Goal: Task Accomplishment & Management: Manage account settings

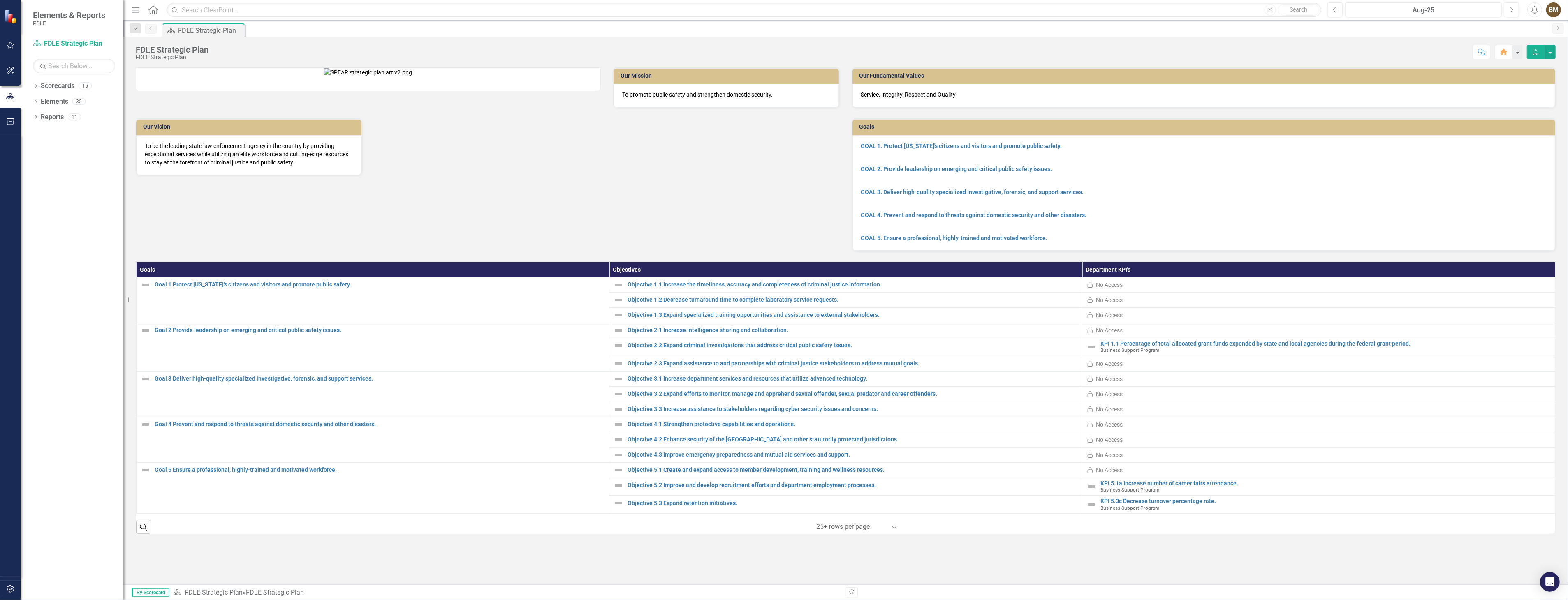
click at [231, 66] on div "FDLE Strategic Plan FDLE Strategic Plan Score: N/A Aug-25 Completed Comment Hom…" at bounding box center [845, 310] width 1444 height 548
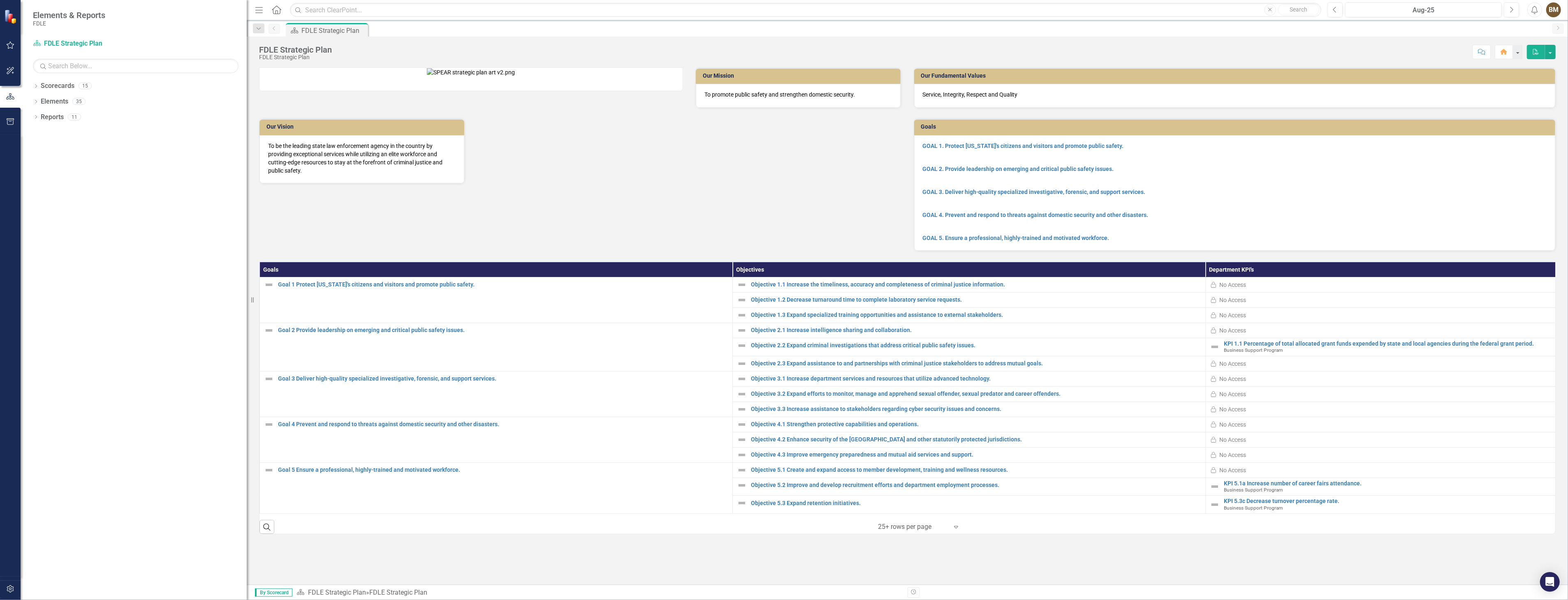
drag, startPoint x: 124, startPoint y: 280, endPoint x: 326, endPoint y: 273, distance: 202.1
click at [326, 273] on div "Elements & Reports FDLE Scorecard FDLE Strategic Plan Search Dropdown Scorecard…" at bounding box center [784, 300] width 1568 height 600
click at [35, 88] on icon "Dropdown" at bounding box center [35, 86] width 5 height 4
click at [66, 120] on link "FDLE Strategic Plan" at bounding box center [145, 117] width 201 height 10
click at [40, 133] on icon at bounding box center [40, 132] width 2 height 4
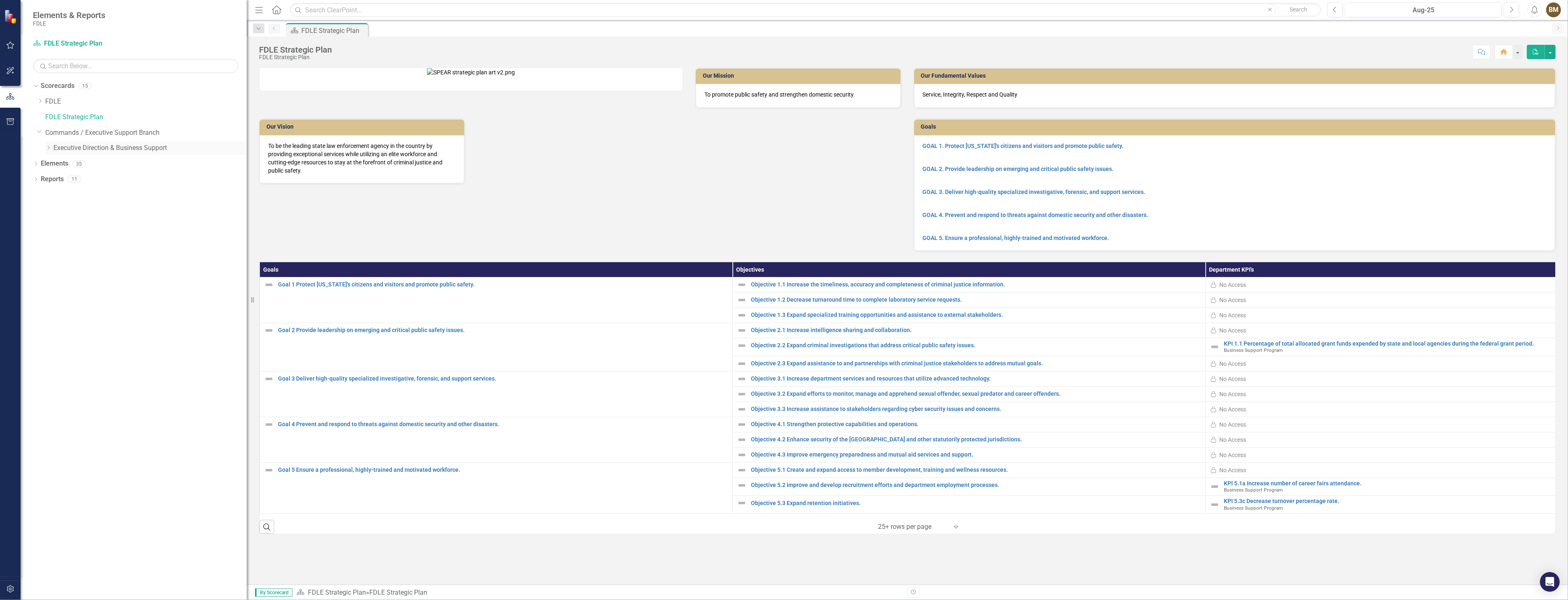
click at [46, 148] on icon "Dropdown" at bounding box center [48, 148] width 6 height 5
click at [55, 163] on icon "Dropdown" at bounding box center [57, 164] width 6 height 5
click at [40, 100] on icon "Dropdown" at bounding box center [40, 101] width 6 height 5
click at [46, 116] on icon "Dropdown" at bounding box center [48, 117] width 6 height 5
click at [138, 180] on link "Implementation Plan FY25/26" at bounding box center [154, 180] width 185 height 10
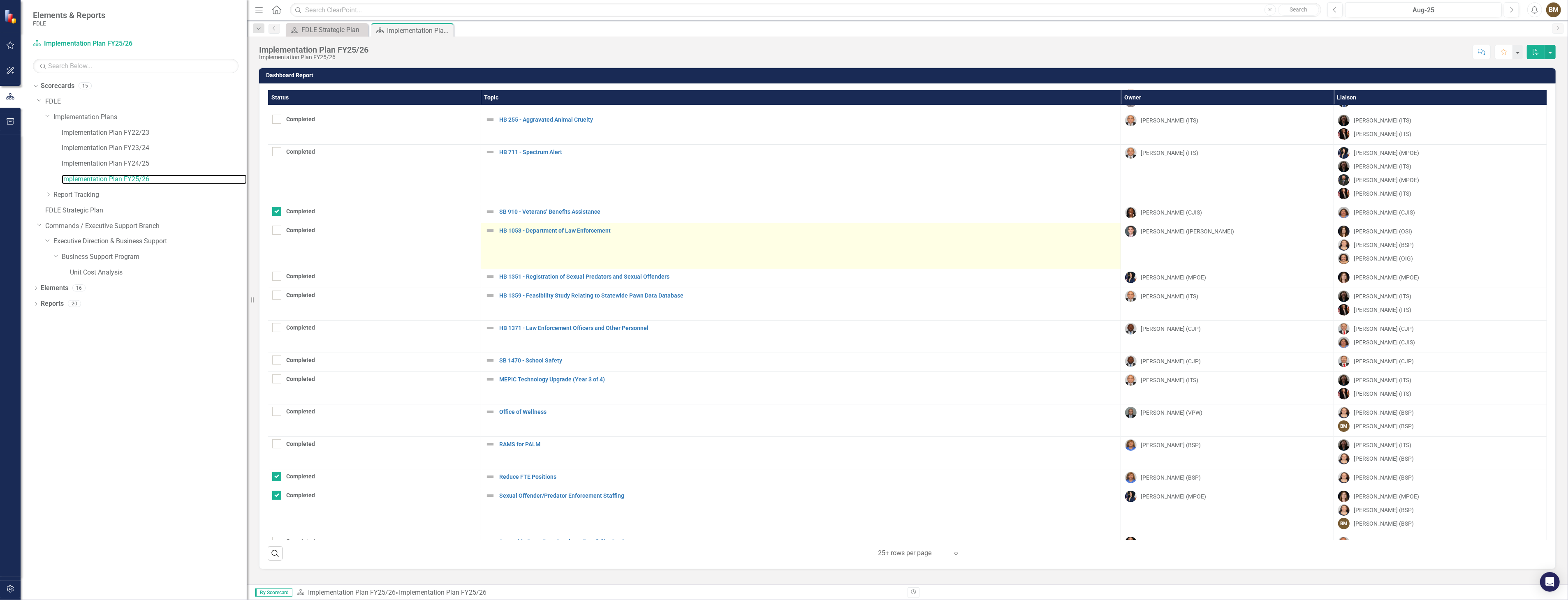
scroll to position [55, 0]
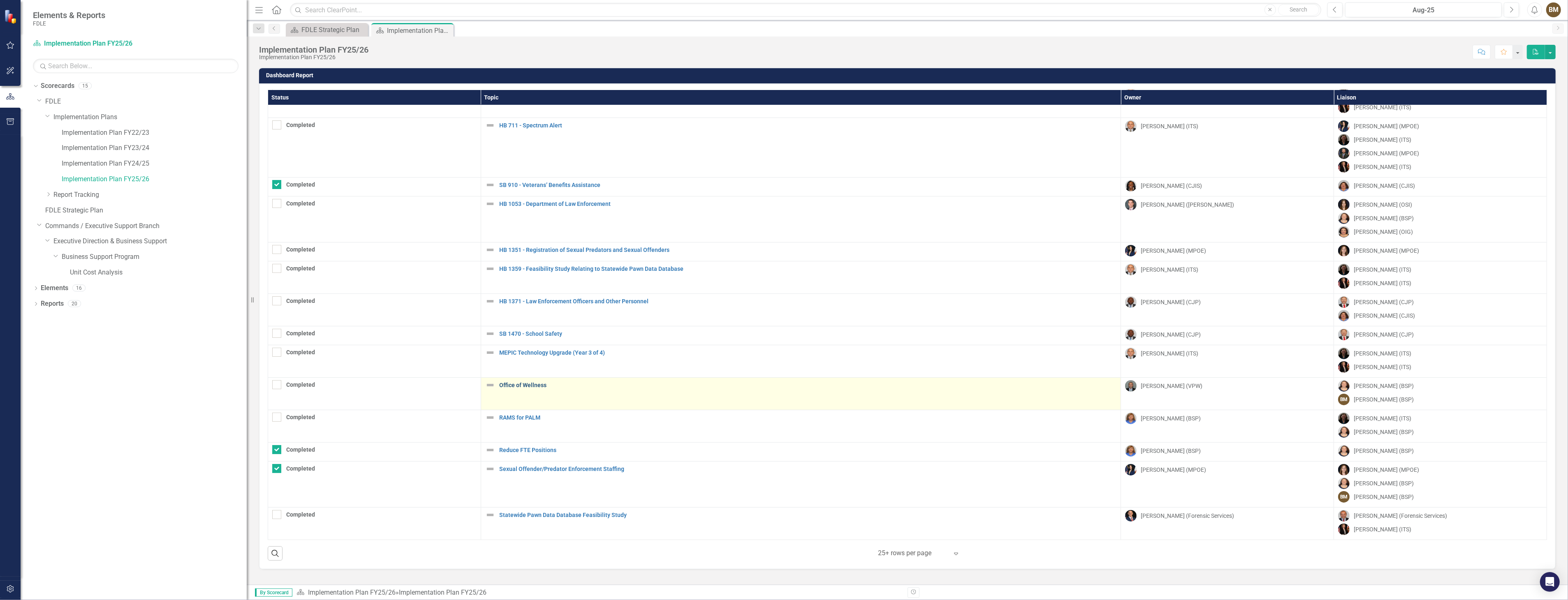
click at [527, 386] on link "Office of Wellness" at bounding box center [808, 385] width 618 height 6
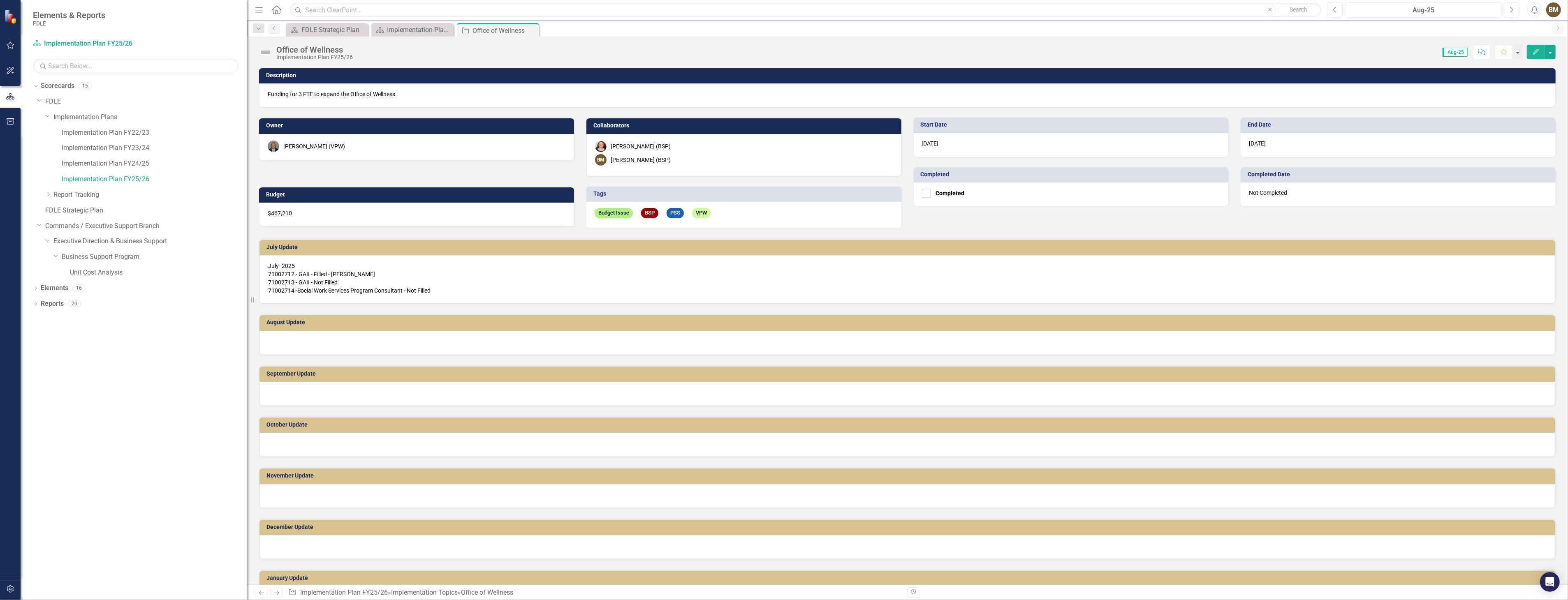
click at [313, 340] on div at bounding box center [907, 343] width 1296 height 24
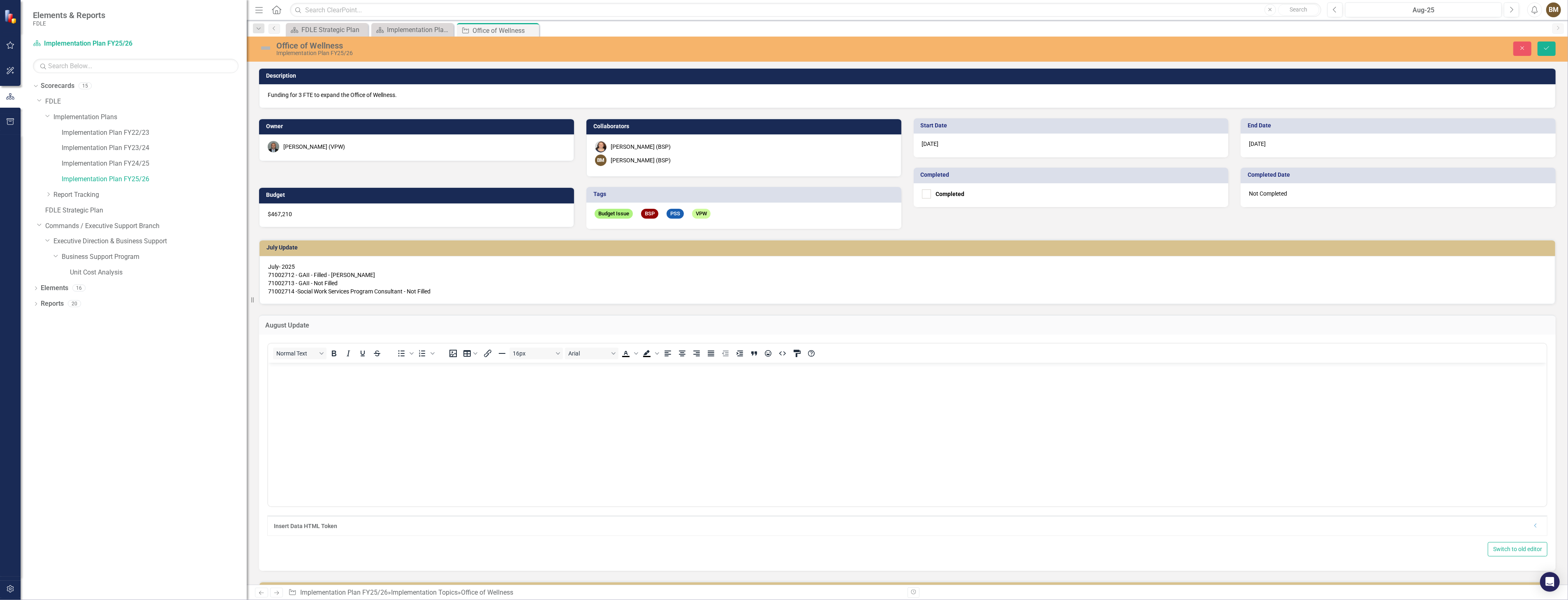
click at [282, 377] on body "Rich Text Area. Press ALT-0 for help." at bounding box center [907, 425] width 1278 height 124
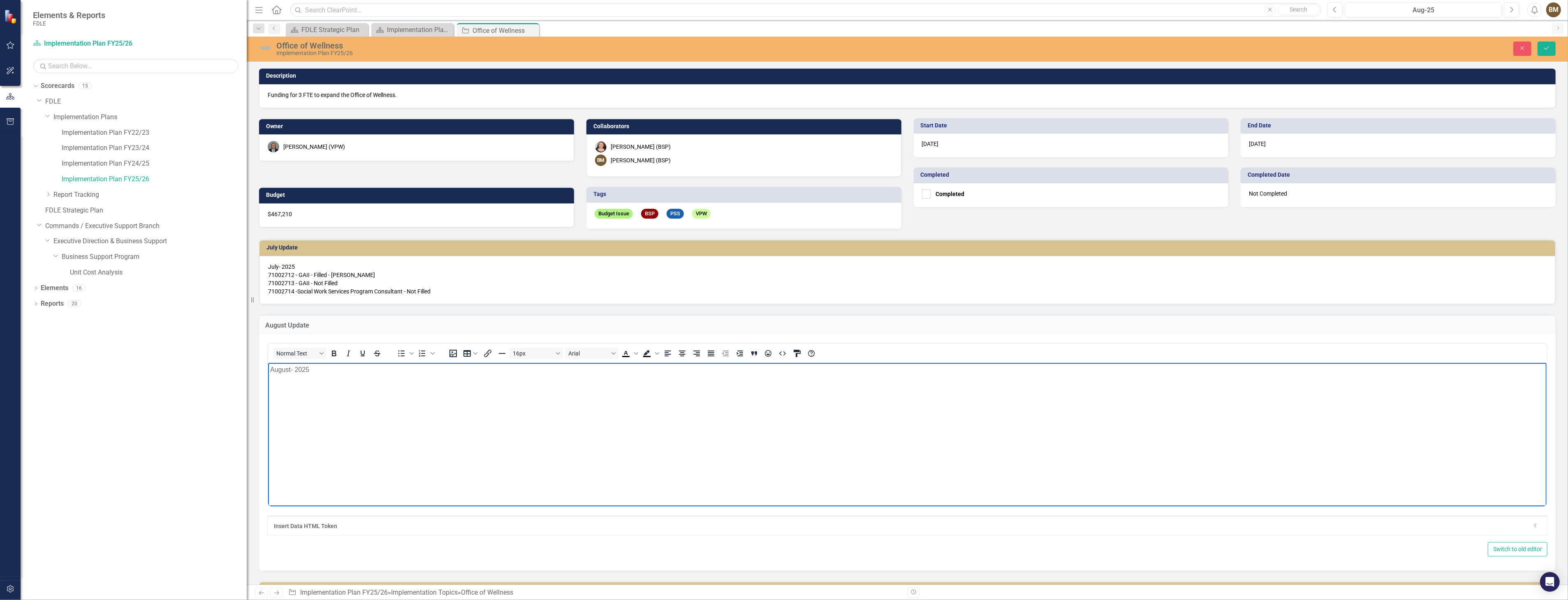
click at [317, 388] on body "August- 2025" at bounding box center [907, 425] width 1278 height 124
click at [325, 369] on p "August- 2025" at bounding box center [907, 370] width 1275 height 10
click at [312, 382] on body "August- 2025" at bounding box center [907, 425] width 1278 height 124
click at [401, 388] on p "71002712 - GAII - Filled - [PERSON_NAME] 71002713 - GAII - Filled - [PERSON_NAM…" at bounding box center [907, 396] width 1275 height 30
click at [464, 426] on body "August- 2025 71002712 - GAII - Filled - [PERSON_NAME] 71002713 - GAII - Filled …" at bounding box center [907, 425] width 1278 height 124
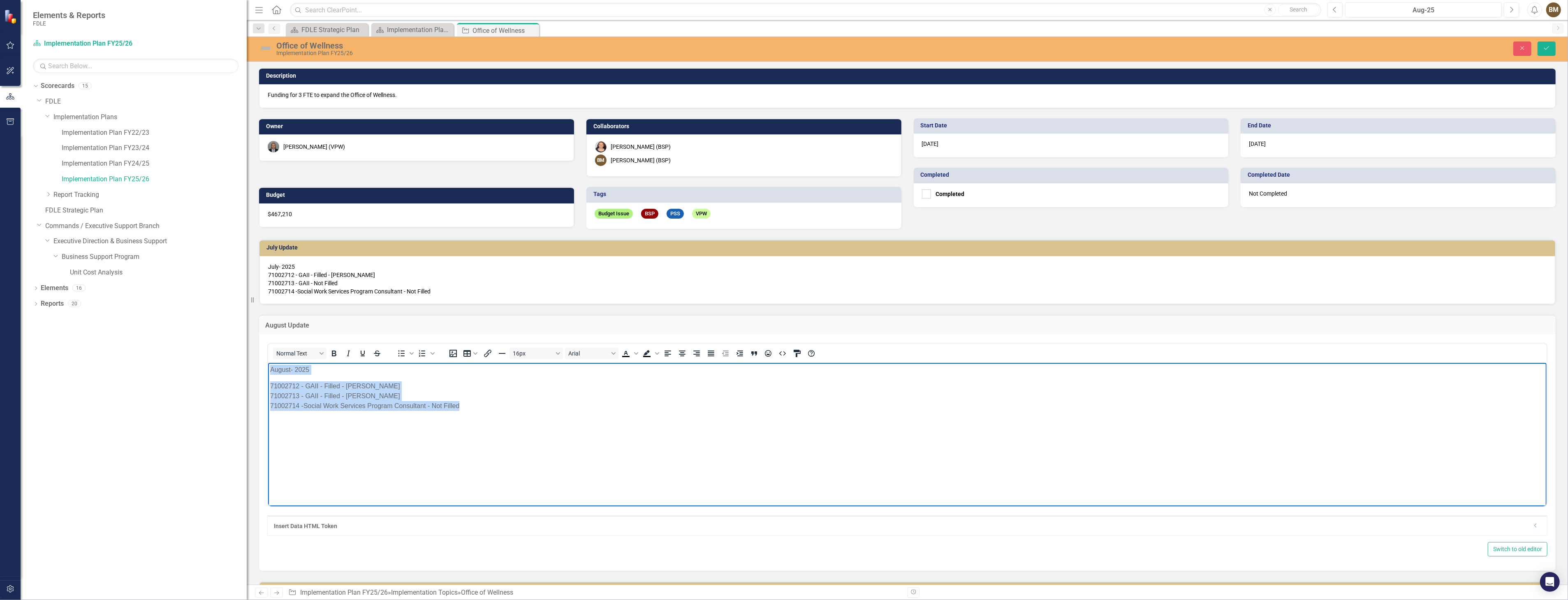
drag, startPoint x: 270, startPoint y: 371, endPoint x: 490, endPoint y: 414, distance: 224.2
click at [490, 414] on body "August- 2025 71002712 - GAII - Filled - [PERSON_NAME] 71002713 - GAII - Filled …" at bounding box center [907, 425] width 1278 height 124
click at [626, 352] on icon "Text color Black" at bounding box center [626, 354] width 10 height 10
click at [587, 410] on p "71002712 - GAII - Filled - [PERSON_NAME] 71002713 - GAII - Filled - [PERSON_NAM…" at bounding box center [907, 396] width 1275 height 30
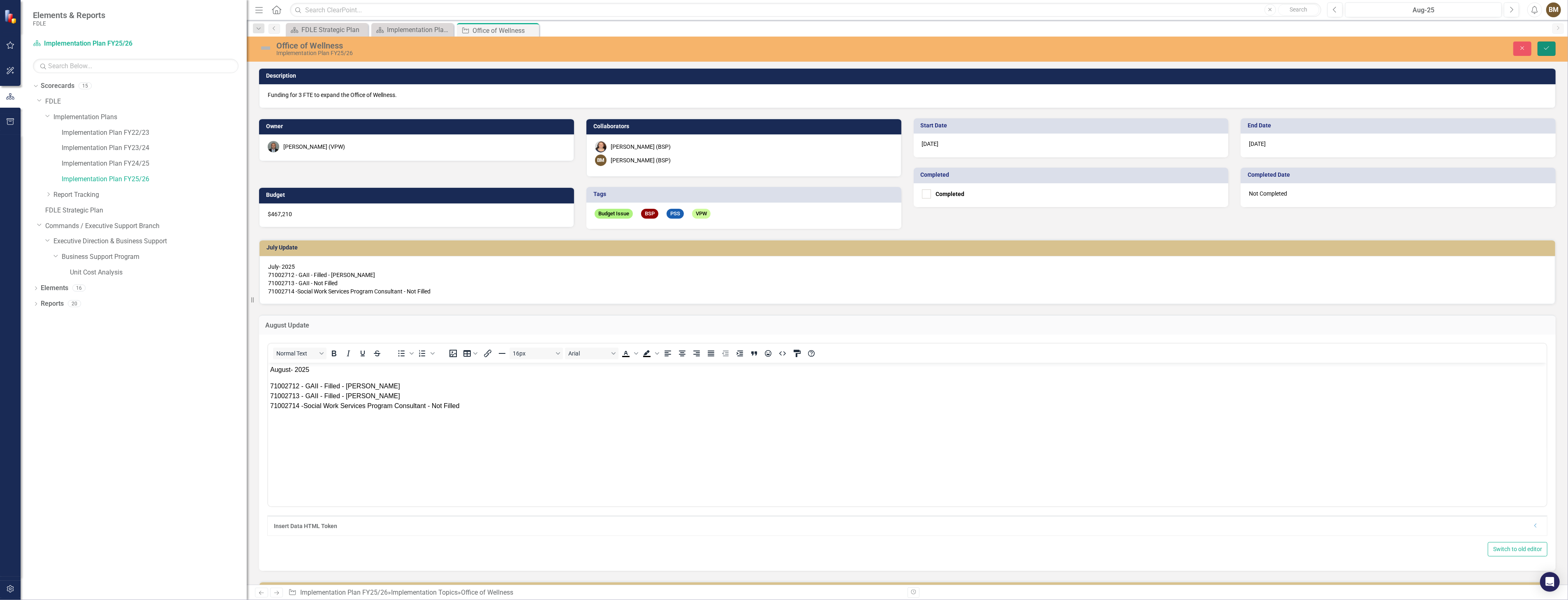
click at [1545, 50] on icon "Save" at bounding box center [1547, 47] width 7 height 5
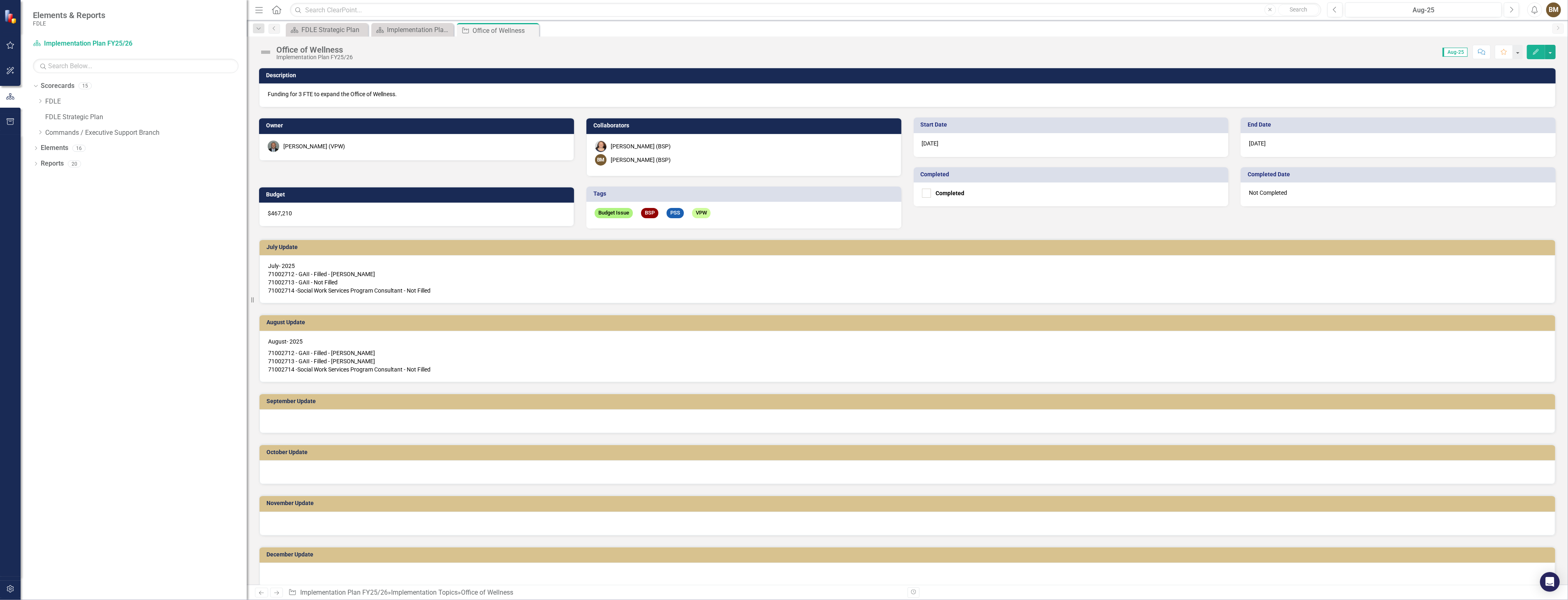
click at [466, 358] on p "71002712 - GAII - Filled - [PERSON_NAME] 71002713 - GAII - Filled - [PERSON_NAM…" at bounding box center [907, 360] width 1278 height 26
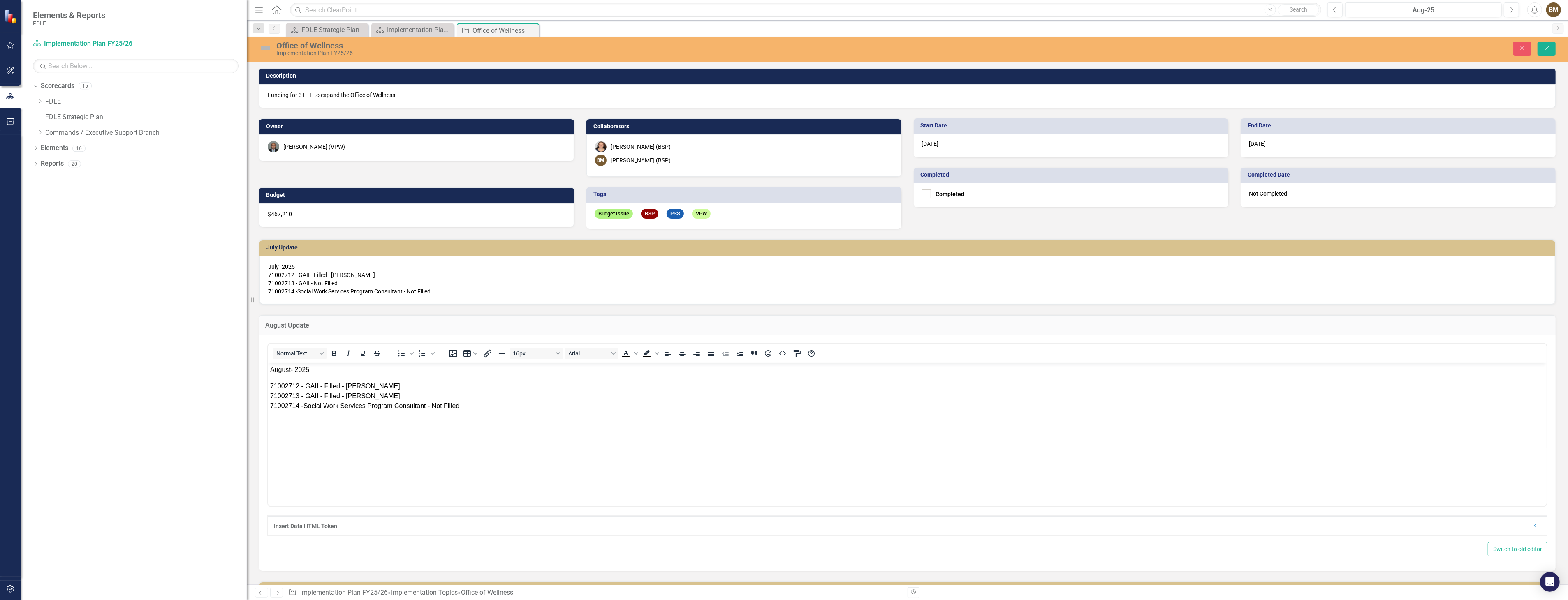
drag, startPoint x: 268, startPoint y: 382, endPoint x: 275, endPoint y: 382, distance: 7.0
click at [268, 382] on body "August- 2025 71002712 - GAII - Filled - [PERSON_NAME] 71002713 - GAII - Filled …" at bounding box center [907, 425] width 1278 height 124
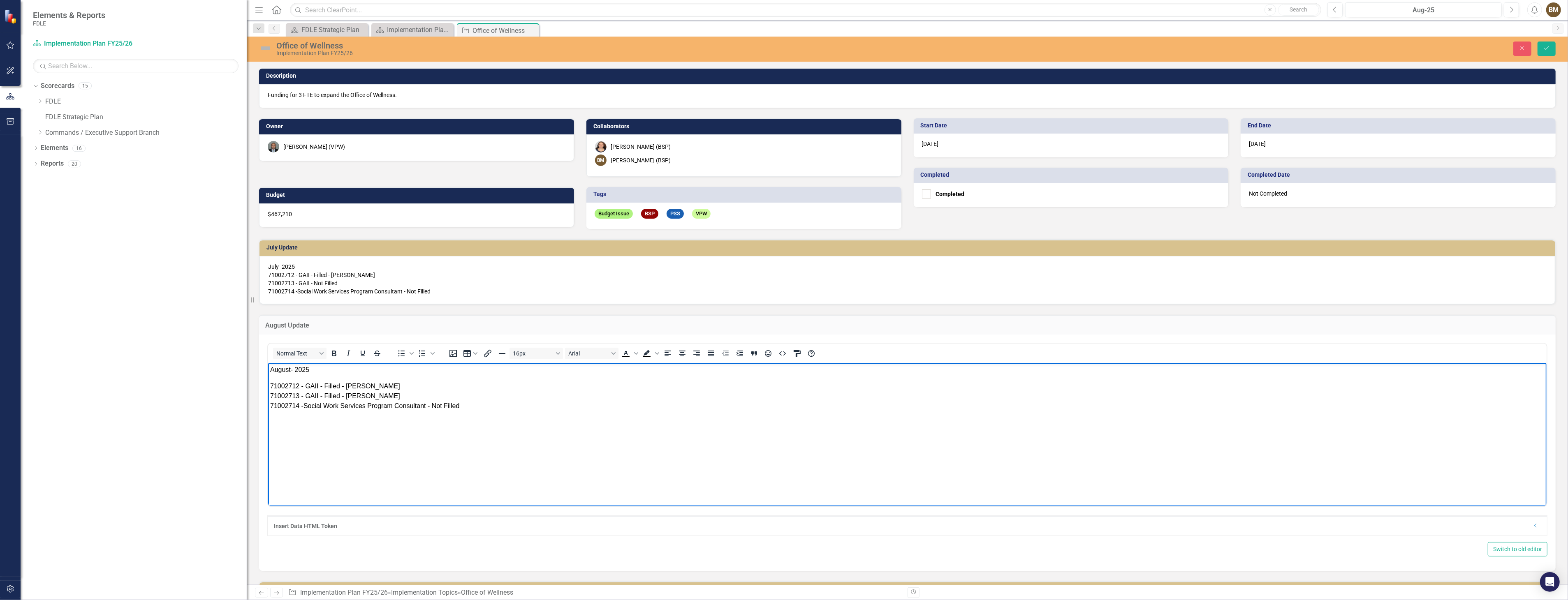
click at [272, 378] on body "August- 2025 71002712 - GAII - Filled - [PERSON_NAME] 71002713 - GAII - Filled …" at bounding box center [907, 425] width 1278 height 124
click at [270, 378] on body "August- 2025 71002712 - GAII - Filled - [PERSON_NAME] 71002713 - GAII - Filled …" at bounding box center [907, 425] width 1278 height 124
click at [270, 377] on body "August- 2025 71002712 - GAII - Filled - [PERSON_NAME] 71002713 - GAII - Filled …" at bounding box center [907, 425] width 1278 height 124
click at [292, 377] on body "August- 2025 71002712 - GAII - Filled - [PERSON_NAME] 71002713 - GAII - Filled …" at bounding box center [907, 425] width 1278 height 124
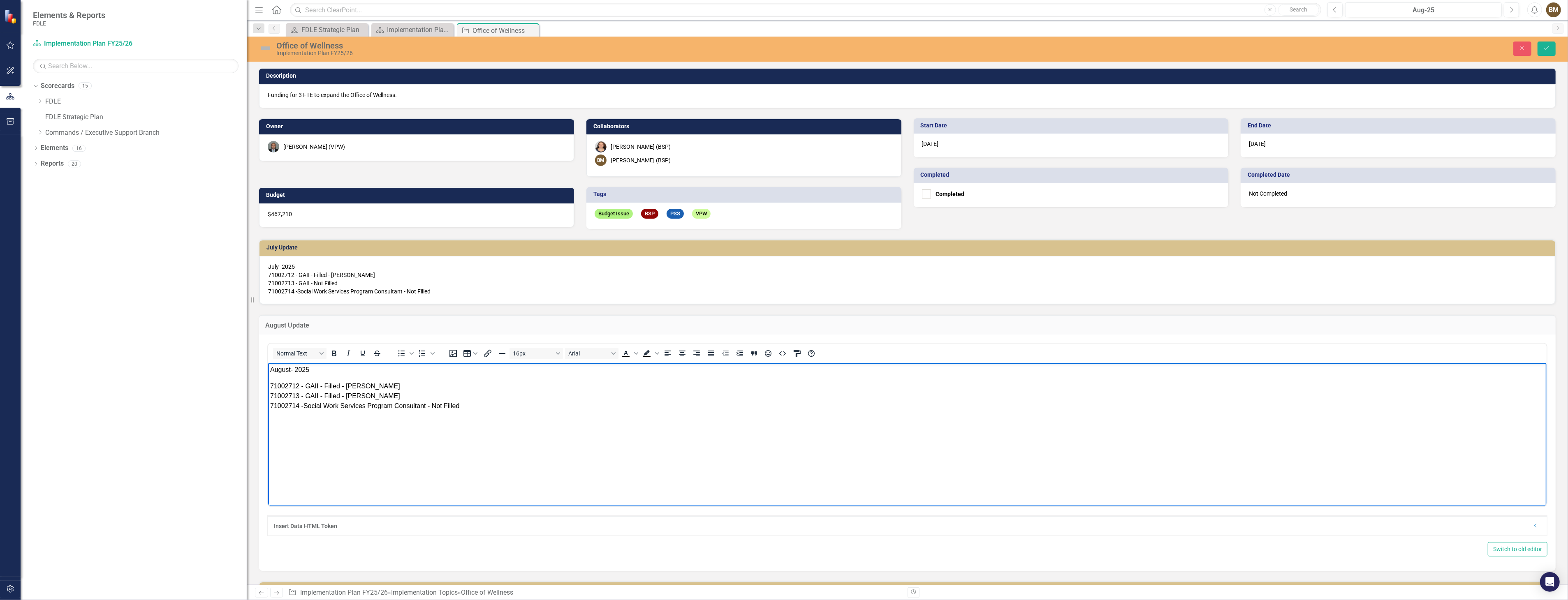
click at [317, 377] on body "August- 2025 71002712 - GAII - Filled - [PERSON_NAME] 71002713 - GAII - Filled …" at bounding box center [907, 425] width 1278 height 124
click at [268, 382] on body "August- 2025 71002712 - GAII - Filled - [PERSON_NAME] 71002713 - GAII - Filled …" at bounding box center [907, 425] width 1278 height 124
click at [1550, 49] on icon "Save" at bounding box center [1547, 47] width 7 height 5
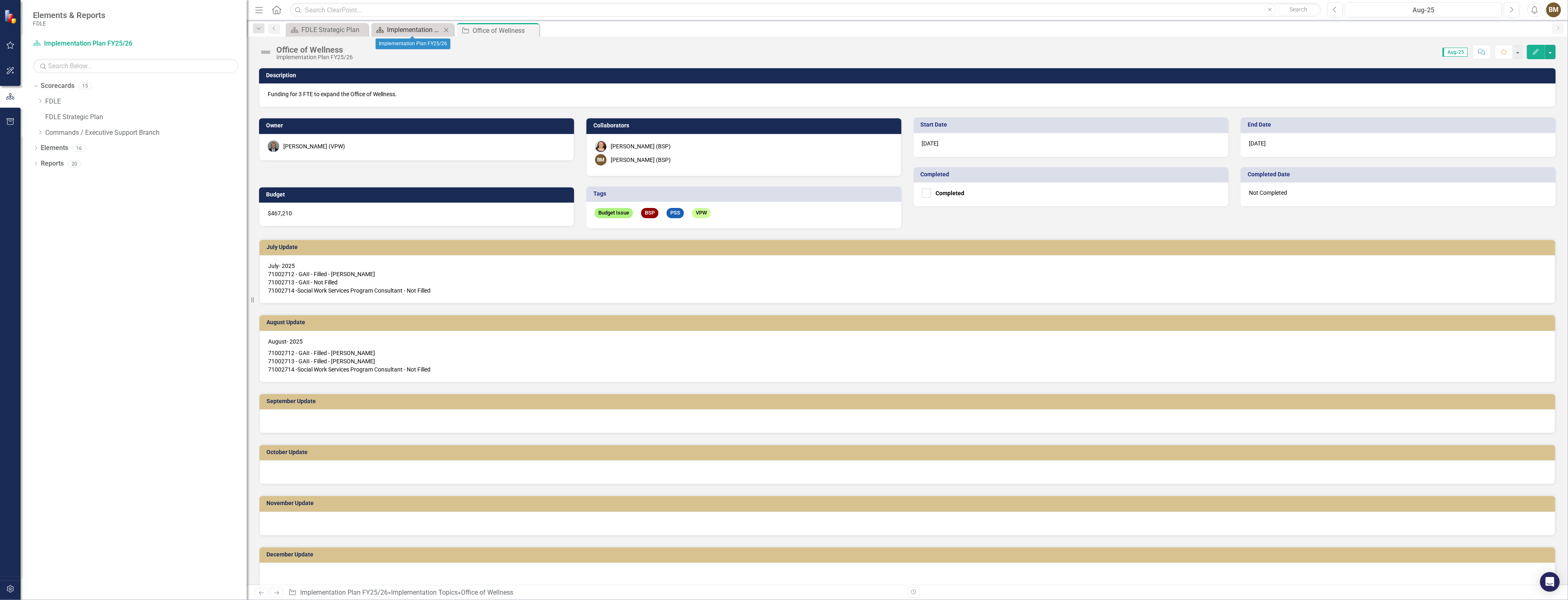
click at [408, 31] on div "Implementation Plan FY25/26" at bounding box center [414, 30] width 54 height 10
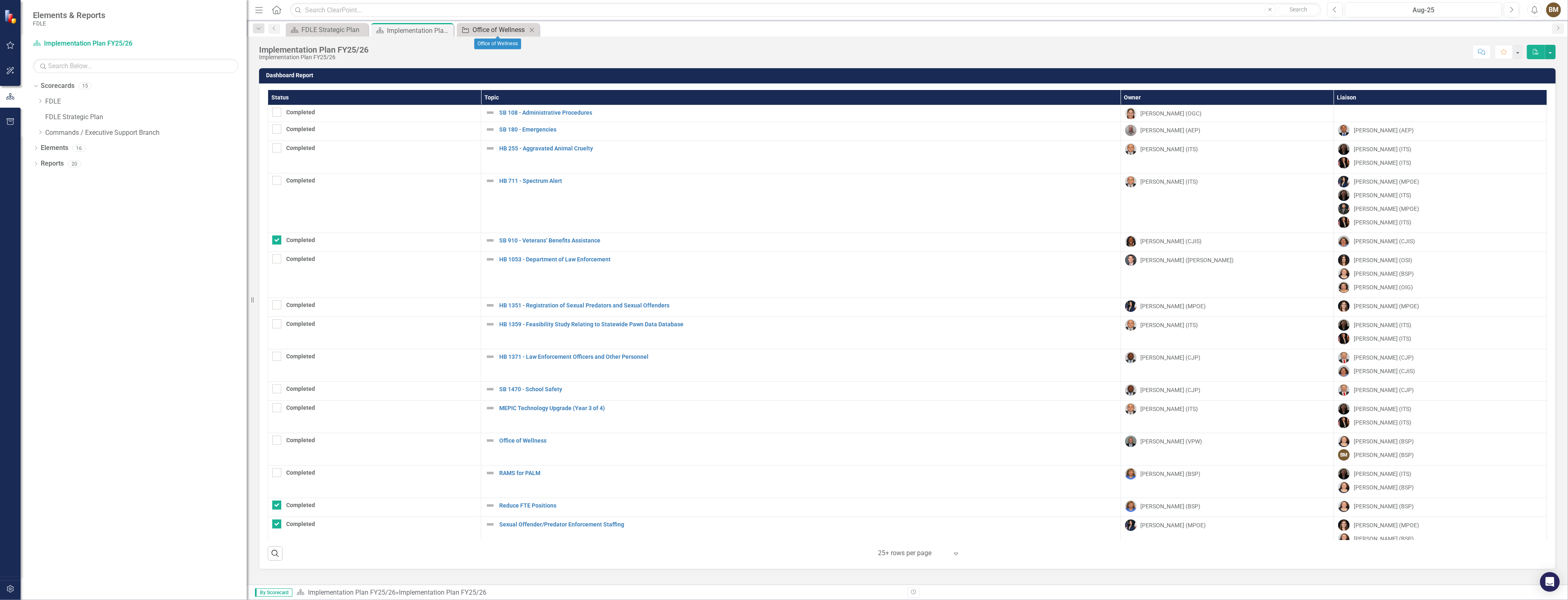
click at [486, 30] on div "Office of Wellness" at bounding box center [499, 30] width 54 height 10
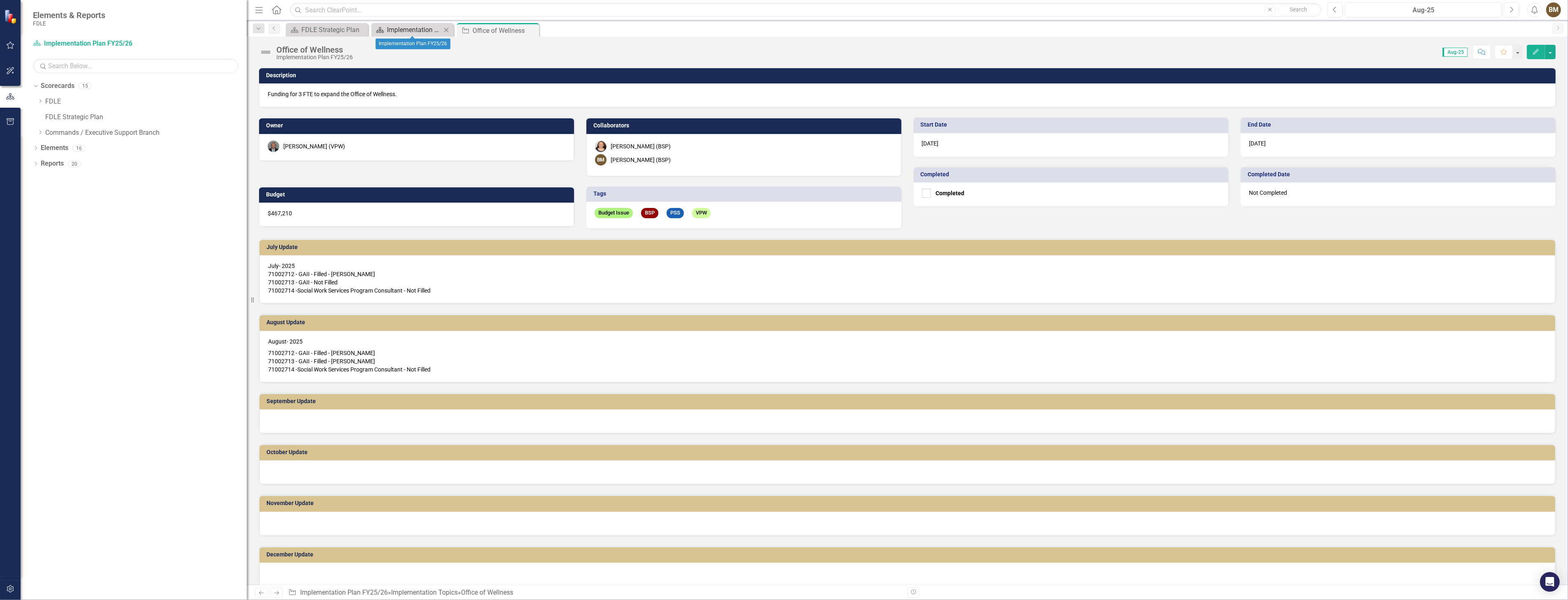
click at [415, 29] on div "Implementation Plan FY25/26" at bounding box center [414, 30] width 54 height 10
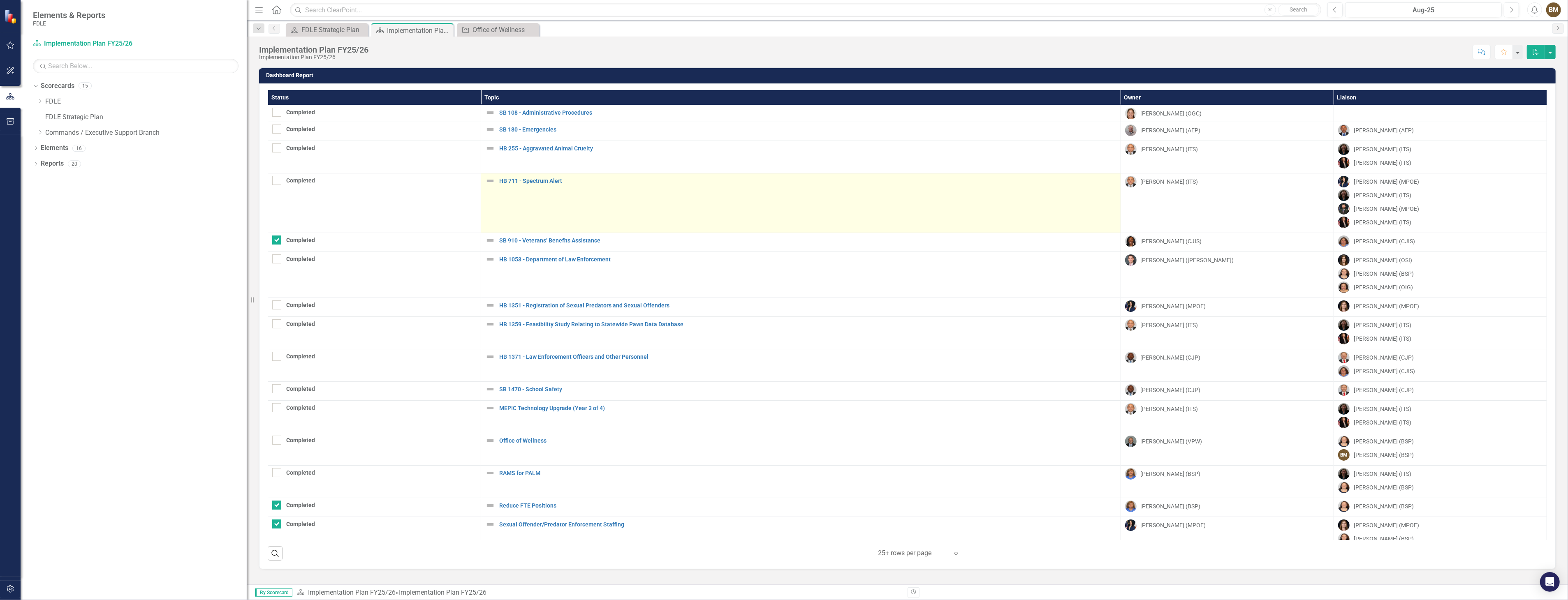
scroll to position [61, 0]
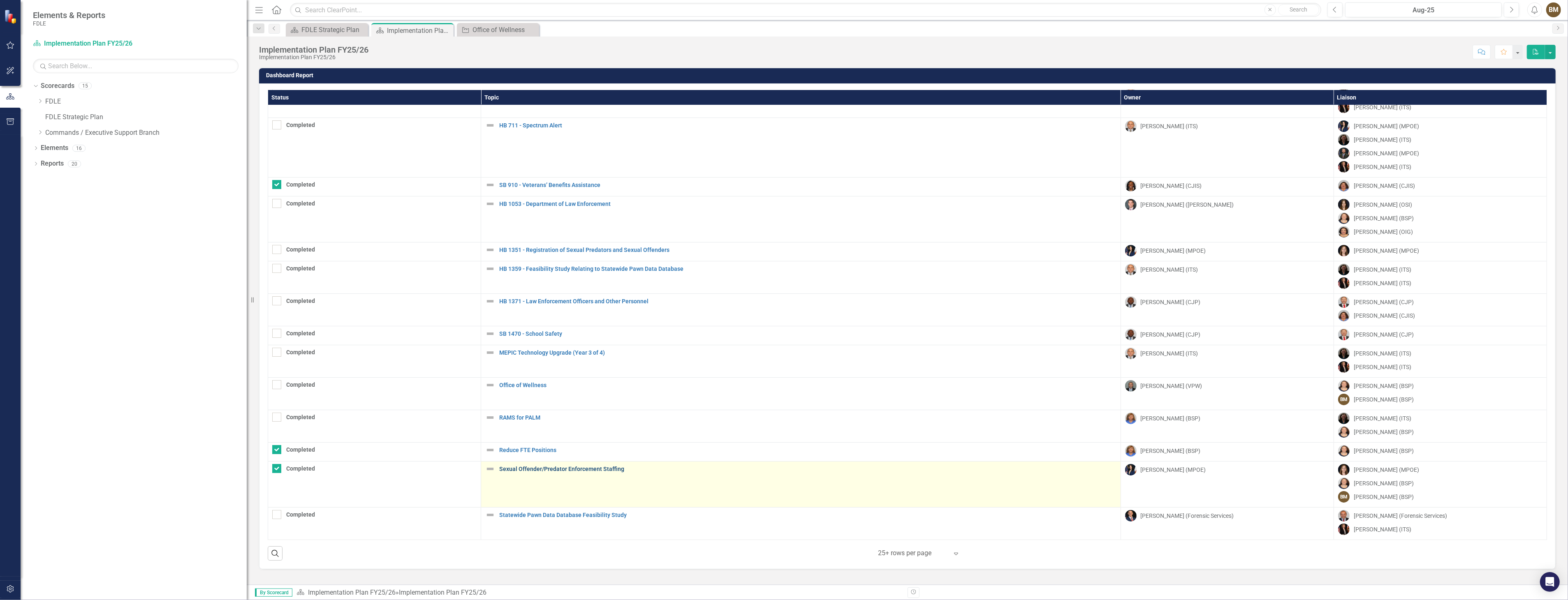
click at [561, 466] on link "Sexual Offender/Predator Enforcement Staffing" at bounding box center [808, 469] width 617 height 6
